Goal: Information Seeking & Learning: Learn about a topic

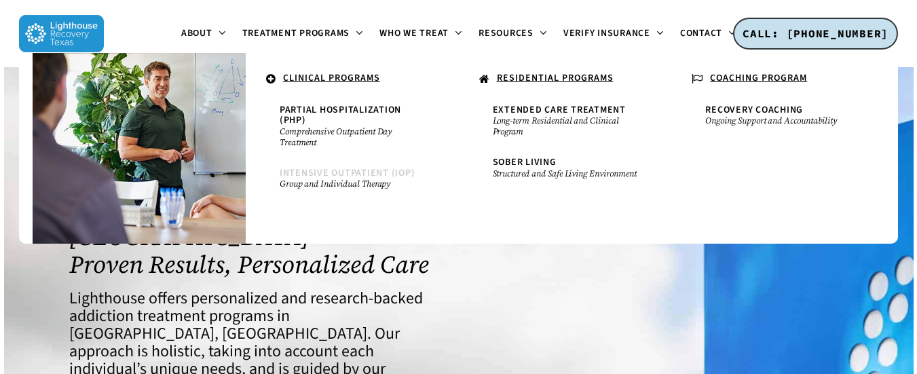
click at [323, 167] on span "Intensive Outpatient (IOP)" at bounding box center [348, 173] width 136 height 14
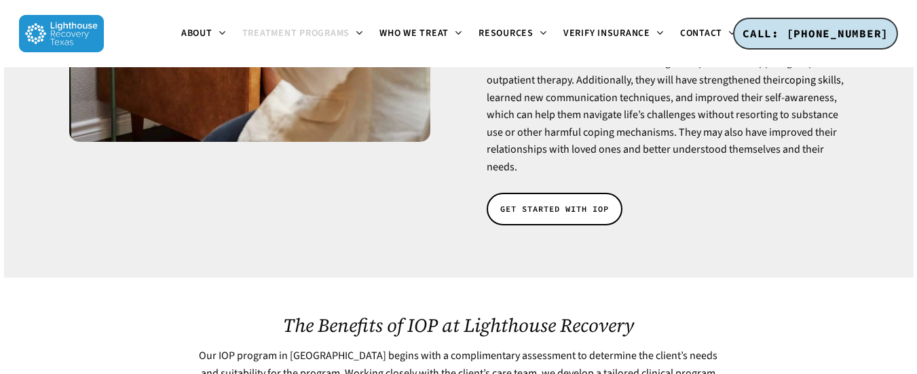
scroll to position [422, 0]
click at [571, 203] on span "GET STARTED WITH IOP" at bounding box center [554, 210] width 109 height 14
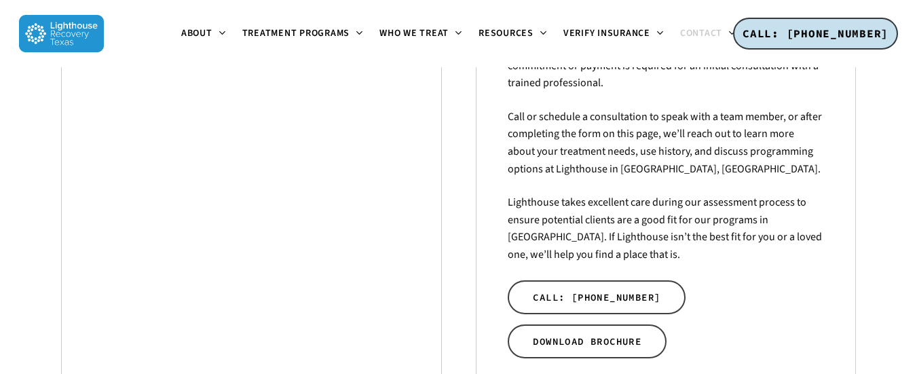
scroll to position [393, 0]
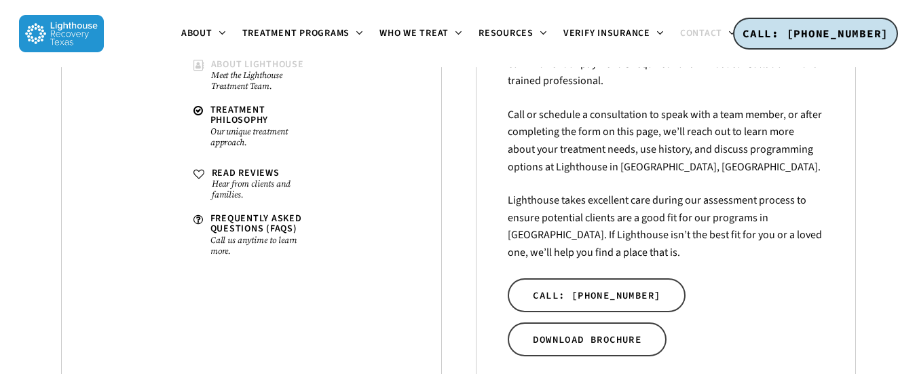
click at [227, 53] on link "About Lighthouse Meet the Lighthouse Treatment Team." at bounding box center [255, 75] width 136 height 45
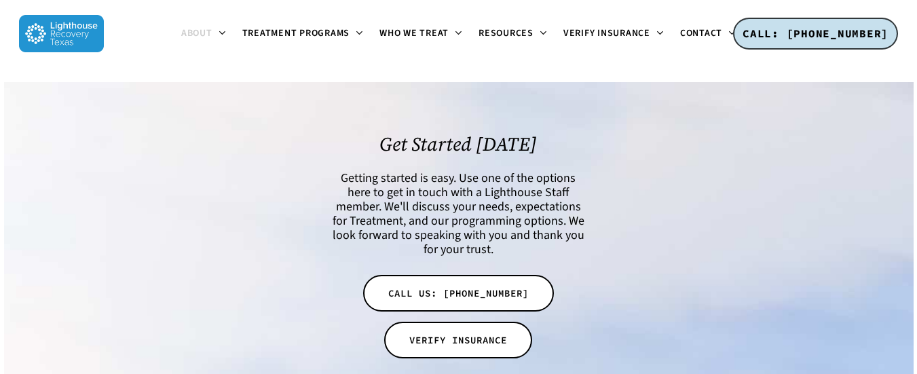
scroll to position [3015, 0]
